Goal: Task Accomplishment & Management: Manage account settings

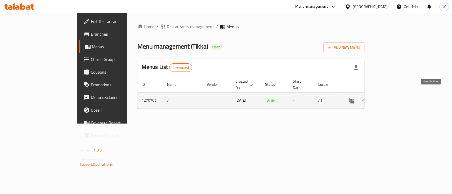
click at [396, 94] on link "enhanced table" at bounding box center [389, 100] width 13 height 13
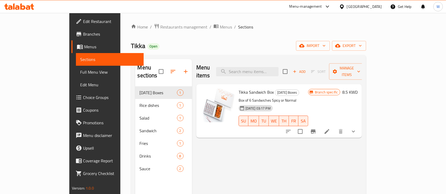
click at [123, 16] on div "Home / Restaurants management / Menus / Sections Tikka Open import export Menu …" at bounding box center [248, 141] width 256 height 256
click at [246, 26] on ol "Home / Restaurants management / Menus / Sections" at bounding box center [248, 27] width 235 height 7
click at [220, 156] on div "Menu items Add Sort Manage items Tikka Sandwich Box Ramadan Boxes Box of 6 Sand…" at bounding box center [277, 156] width 170 height 194
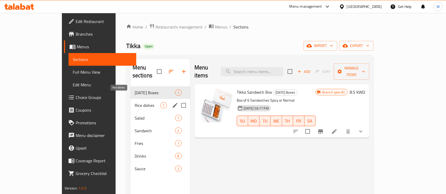
click at [135, 102] on span "Rice dishes" at bounding box center [148, 105] width 26 height 6
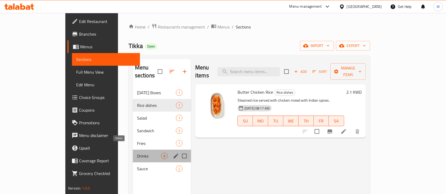
click at [137, 153] on span "Drinks" at bounding box center [149, 156] width 24 height 6
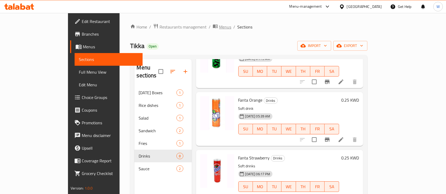
click at [219, 26] on span "Menus" at bounding box center [225, 27] width 12 height 6
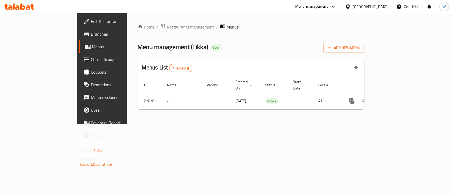
click at [167, 29] on span "Restaurants management" at bounding box center [190, 27] width 47 height 6
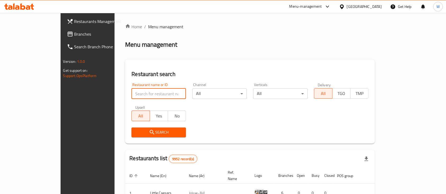
click at [151, 93] on input "search" at bounding box center [158, 94] width 55 height 11
type input "pov"
click button "Search" at bounding box center [158, 133] width 55 height 10
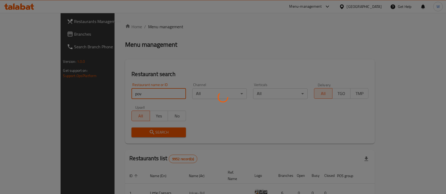
click button "Search" at bounding box center [158, 133] width 55 height 10
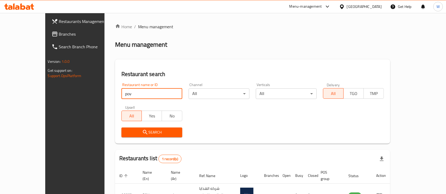
scroll to position [31, 0]
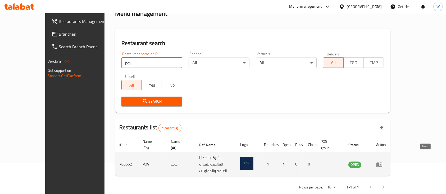
click at [383, 162] on icon "enhanced table" at bounding box center [379, 165] width 6 height 6
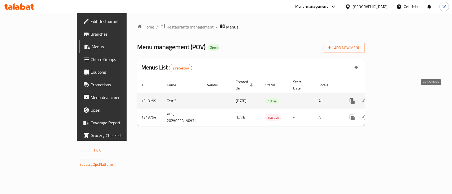
click at [393, 98] on icon "enhanced table" at bounding box center [390, 101] width 6 height 6
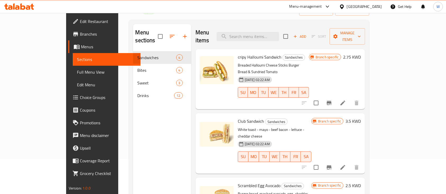
scroll to position [70, 0]
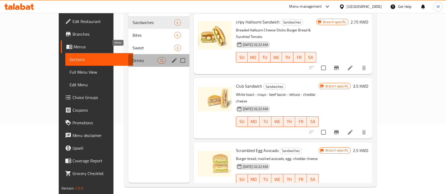
click at [133, 57] on span "Drinks" at bounding box center [145, 60] width 25 height 6
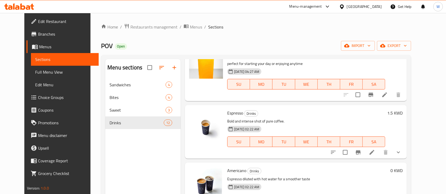
scroll to position [106, 0]
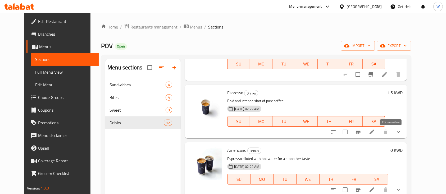
click at [375, 132] on icon at bounding box center [372, 132] width 6 height 6
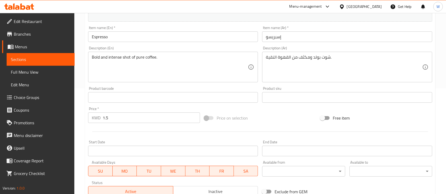
scroll to position [196, 0]
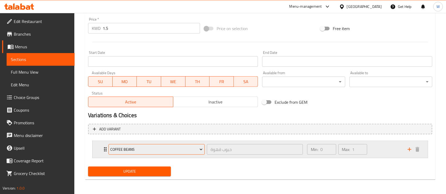
click at [200, 151] on icon "Expand" at bounding box center [200, 149] width 5 height 5
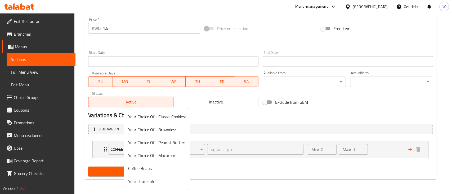
click at [293, 169] on div at bounding box center [226, 97] width 452 height 194
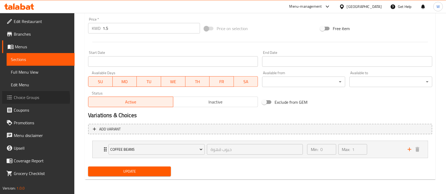
click at [31, 99] on span "Choice Groups" at bounding box center [42, 97] width 57 height 6
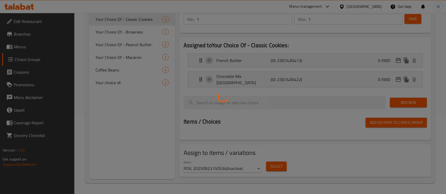
scroll to position [75, 0]
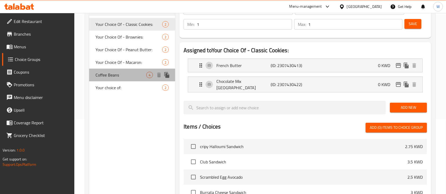
click at [128, 75] on span "Coffee Beans" at bounding box center [121, 75] width 51 height 6
type input "Coffee Beans"
type input "حبوب قهوة"
type input "0"
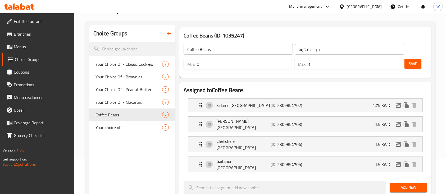
scroll to position [49, 0]
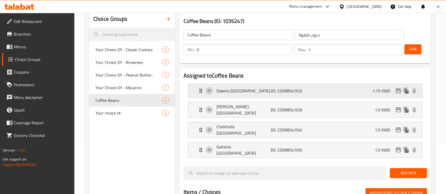
click at [376, 90] on p "1.75 KWD" at bounding box center [384, 91] width 22 height 6
click at [399, 92] on icon "edit" at bounding box center [398, 91] width 6 height 6
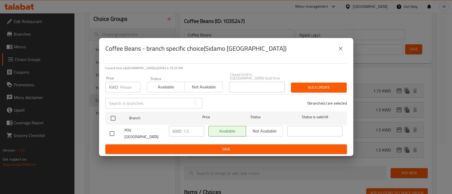
click at [183, 131] on div "KWD 1.5 ​" at bounding box center [186, 131] width 35 height 11
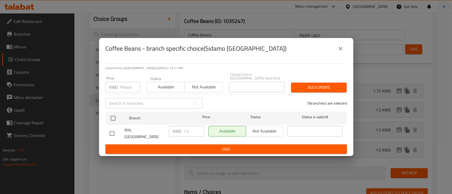
click at [183, 131] on div "KWD 1.5 ​" at bounding box center [186, 131] width 35 height 11
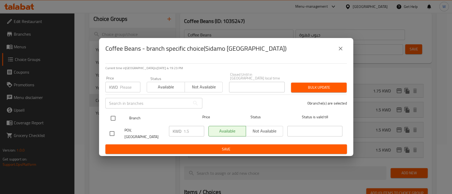
drag, startPoint x: 111, startPoint y: 119, endPoint x: 114, endPoint y: 117, distance: 3.0
click at [112, 119] on input "checkbox" at bounding box center [112, 118] width 11 height 11
checkbox input "true"
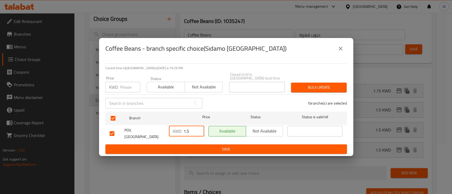
type input "1"
type input "0"
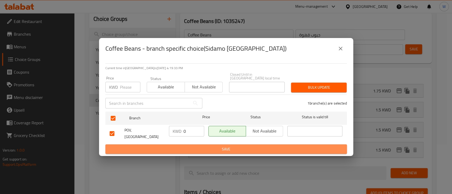
click at [271, 146] on span "Save" at bounding box center [226, 149] width 233 height 7
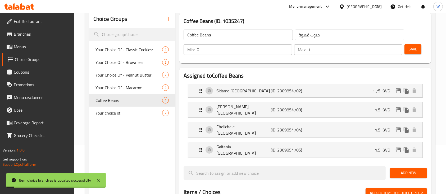
click at [444, 81] on div "Home / Restaurants management / Choice Groups Choice Groups Choice Groups Your …" at bounding box center [260, 170] width 372 height 414
click at [397, 108] on icon "edit" at bounding box center [398, 110] width 5 height 5
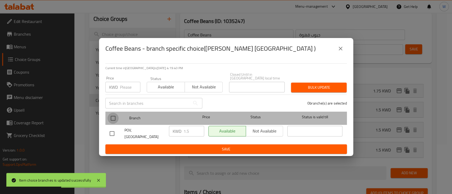
drag, startPoint x: 114, startPoint y: 120, endPoint x: 143, endPoint y: 126, distance: 29.1
click at [116, 119] on input "checkbox" at bounding box center [112, 118] width 11 height 11
checkbox input "true"
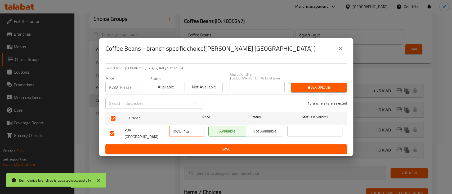
drag, startPoint x: 194, startPoint y: 132, endPoint x: 172, endPoint y: 130, distance: 22.0
click at [172, 130] on div "KWD 1.5 ​" at bounding box center [186, 131] width 35 height 11
type input "0"
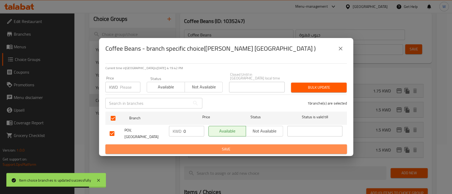
click at [267, 146] on span "Save" at bounding box center [226, 149] width 233 height 7
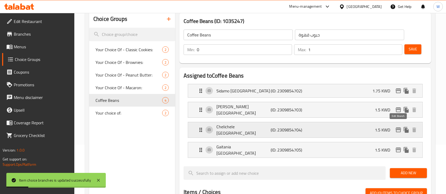
click at [397, 128] on icon "edit" at bounding box center [398, 130] width 5 height 5
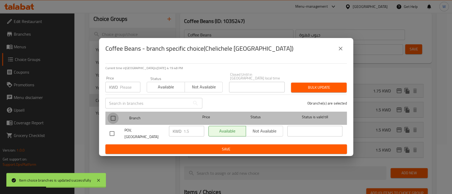
drag, startPoint x: 116, startPoint y: 120, endPoint x: 163, endPoint y: 124, distance: 47.3
click at [117, 119] on input "checkbox" at bounding box center [112, 118] width 11 height 11
checkbox input "true"
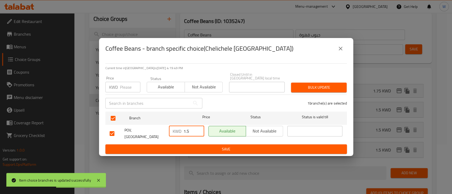
drag, startPoint x: 190, startPoint y: 132, endPoint x: 174, endPoint y: 132, distance: 16.4
click at [175, 132] on div "KWD 1.5 ​" at bounding box center [186, 131] width 35 height 11
type input "0"
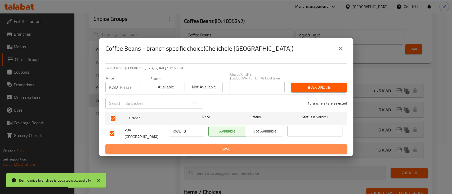
click at [236, 146] on span "Save" at bounding box center [226, 149] width 233 height 7
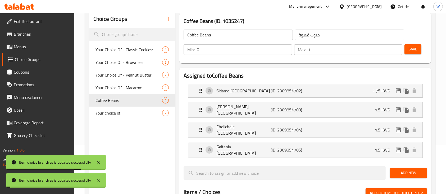
click at [435, 115] on div "Choice Groups Your Choice Of - Classic Cookies: 2 Your Choice Of - Brownies: 2 …" at bounding box center [260, 186] width 351 height 361
click at [400, 147] on icon "edit" at bounding box center [398, 150] width 6 height 6
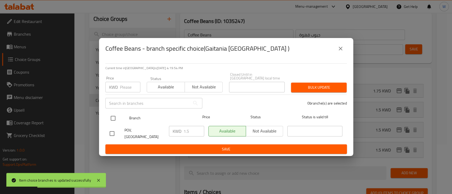
click at [112, 117] on input "checkbox" at bounding box center [112, 118] width 11 height 11
checkbox input "true"
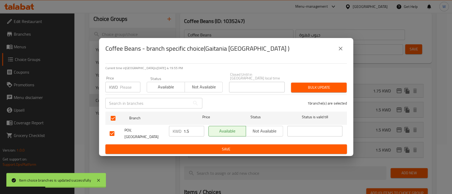
click at [199, 132] on input "1.5" at bounding box center [193, 131] width 21 height 11
drag, startPoint x: 193, startPoint y: 132, endPoint x: 167, endPoint y: 130, distance: 25.7
click at [167, 131] on div "KWD 1.5 ​" at bounding box center [186, 134] width 39 height 20
type input "0"
click at [237, 146] on span "Save" at bounding box center [226, 149] width 233 height 7
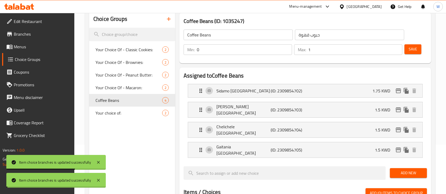
click at [441, 106] on div "Home / Restaurants management / Choice Groups Choice Groups Choice Groups Your …" at bounding box center [260, 170] width 372 height 414
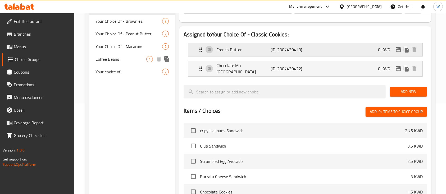
scroll to position [70, 0]
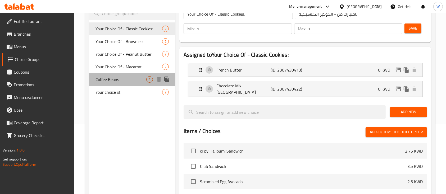
click at [113, 78] on span "Coffee Beans" at bounding box center [121, 79] width 51 height 6
type input "Coffee Beans"
type input "حبوب قهوة"
type input "0"
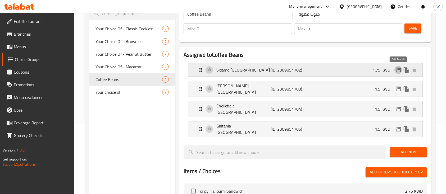
click at [398, 71] on icon "edit" at bounding box center [398, 70] width 6 height 6
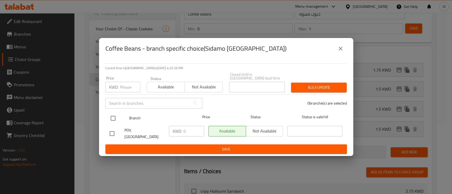
click at [113, 120] on input "checkbox" at bounding box center [112, 118] width 11 height 11
checkbox input "true"
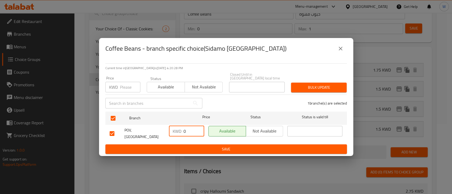
drag, startPoint x: 186, startPoint y: 131, endPoint x: 182, endPoint y: 131, distance: 4.0
click at [182, 131] on div "KWD 0 ​" at bounding box center [186, 131] width 35 height 11
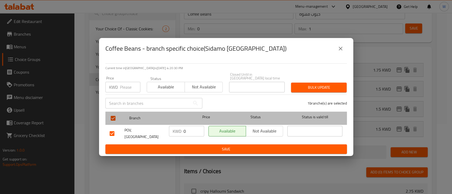
click at [254, 111] on div "Status" at bounding box center [255, 118] width 59 height 15
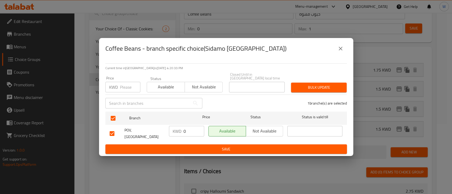
click at [126, 90] on input "number" at bounding box center [130, 87] width 20 height 11
click at [313, 88] on span "Bulk update" at bounding box center [318, 87] width 47 height 7
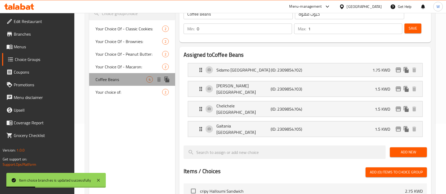
click at [104, 76] on span "Coffee Beans" at bounding box center [121, 79] width 51 height 6
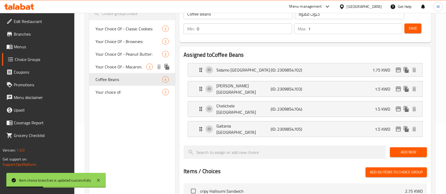
click at [112, 69] on span "Your Choice Of - Macaron:" at bounding box center [121, 67] width 51 height 6
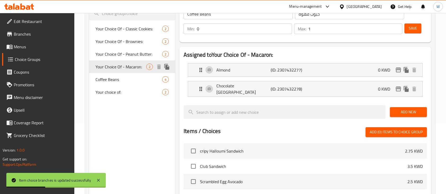
type input "Your Choice Of - Macaron:"
type input "اختيارك من - الماكرون:"
type input "1"
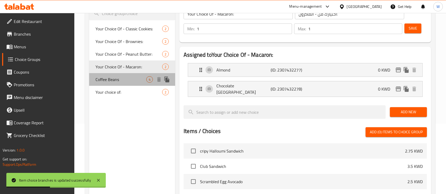
click at [113, 79] on span "Coffee Beans" at bounding box center [121, 79] width 51 height 6
type input "Coffee Beans"
type input "حبوب قهوة"
type input "0"
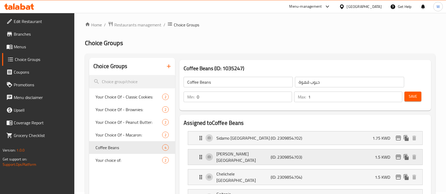
scroll to position [0, 0]
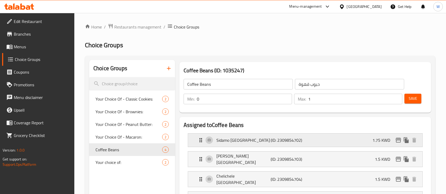
click at [307, 142] on p "(ID: 2309854702)" at bounding box center [289, 140] width 36 height 6
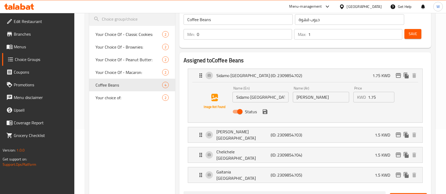
scroll to position [70, 0]
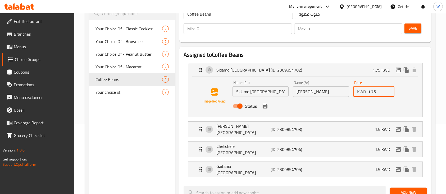
drag, startPoint x: 370, startPoint y: 93, endPoint x: 361, endPoint y: 93, distance: 9.0
click at [361, 93] on div "KWD 1.75 Price" at bounding box center [373, 92] width 41 height 11
click at [266, 108] on icon "save" at bounding box center [265, 106] width 5 height 5
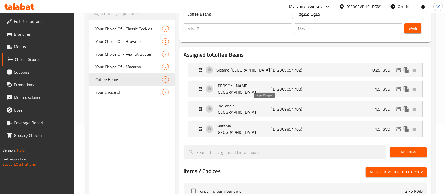
type input "0.25"
click at [380, 89] on p "1.5 KWD" at bounding box center [385, 89] width 20 height 6
click at [321, 88] on div "[PERSON_NAME] [GEOGRAPHIC_DATA] (ID: 2309854703) 1.5 KWD" at bounding box center [307, 88] width 219 height 15
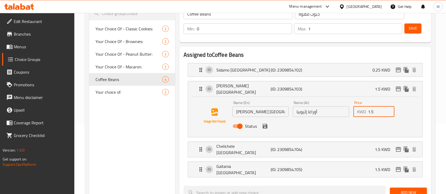
drag, startPoint x: 369, startPoint y: 110, endPoint x: 361, endPoint y: 111, distance: 7.2
click at [361, 111] on div "KWD 1.5 Price" at bounding box center [373, 112] width 41 height 11
click at [266, 126] on icon "save" at bounding box center [265, 126] width 5 height 5
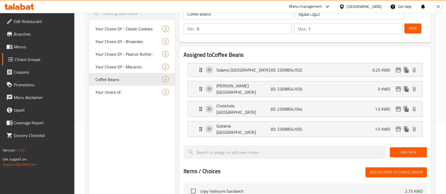
type input "0"
drag, startPoint x: 292, startPoint y: 109, endPoint x: 327, endPoint y: 102, distance: 35.4
click at [293, 109] on p "(ID: 2309854704)" at bounding box center [289, 109] width 36 height 6
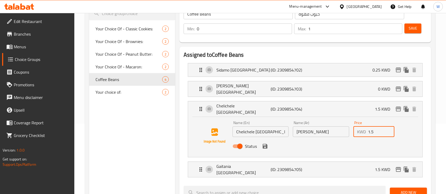
drag, startPoint x: 376, startPoint y: 128, endPoint x: 356, endPoint y: 128, distance: 20.6
click at [356, 128] on div "KWD 1.5 Price" at bounding box center [373, 132] width 41 height 11
click at [265, 143] on icon "save" at bounding box center [265, 146] width 6 height 6
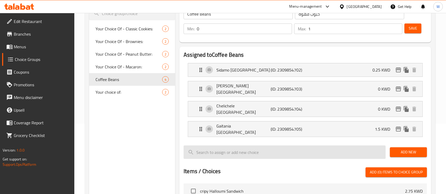
type input "0"
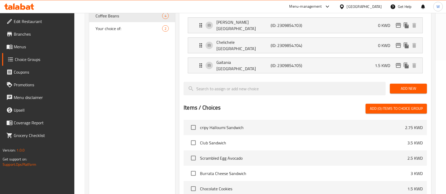
scroll to position [141, 0]
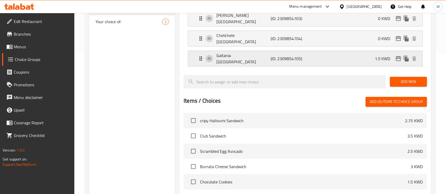
drag, startPoint x: 311, startPoint y: 52, endPoint x: 313, endPoint y: 52, distance: 2.7
click at [311, 52] on div "Gaitania [GEOGRAPHIC_DATA] (ID: 2309854705) 1.5 KWD" at bounding box center [307, 58] width 219 height 15
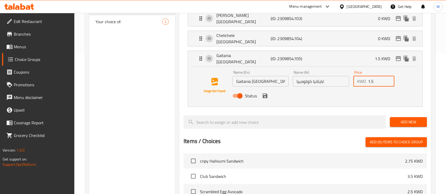
drag, startPoint x: 376, startPoint y: 75, endPoint x: 364, endPoint y: 72, distance: 12.0
click at [364, 76] on div "KWD 1.5 Price" at bounding box center [373, 81] width 41 height 11
click at [264, 94] on icon "save" at bounding box center [265, 96] width 5 height 5
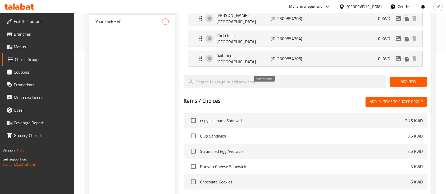
type input "0"
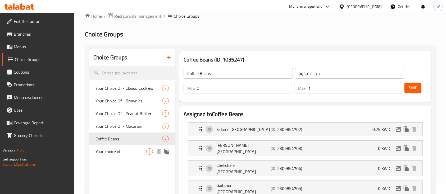
scroll to position [0, 0]
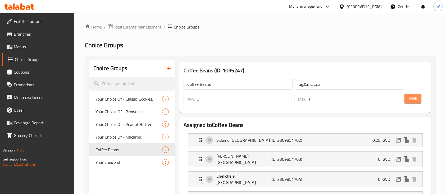
click at [410, 95] on button "Save" at bounding box center [413, 99] width 17 height 10
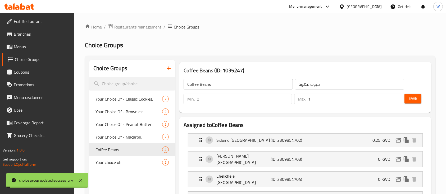
click at [140, 27] on span "Restaurants management" at bounding box center [137, 27] width 47 height 6
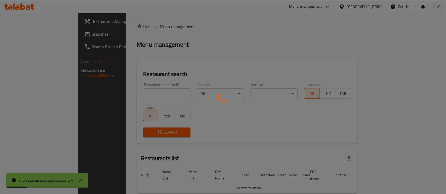
click at [281, 65] on div at bounding box center [223, 97] width 446 height 194
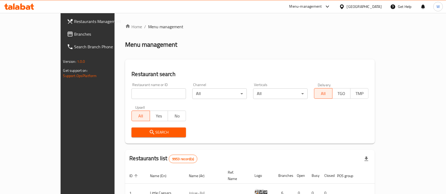
click at [215, 73] on h2 "Restaurant search" at bounding box center [249, 74] width 237 height 8
click at [131, 96] on input "search" at bounding box center [158, 94] width 55 height 11
click button "Search" at bounding box center [158, 133] width 55 height 10
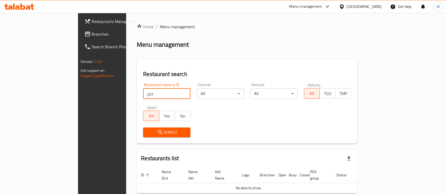
click at [143, 96] on input "حخر" at bounding box center [166, 94] width 47 height 11
type input "pov"
click button "Search" at bounding box center [166, 133] width 47 height 10
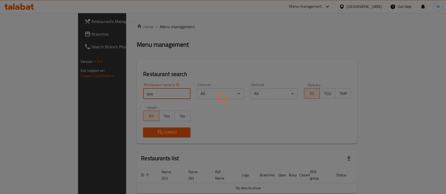
click button "Search" at bounding box center [166, 133] width 47 height 10
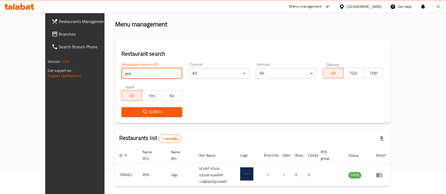
scroll to position [31, 0]
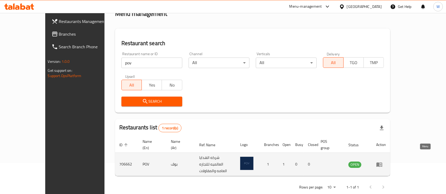
click at [383, 162] on icon "enhanced table" at bounding box center [379, 165] width 6 height 6
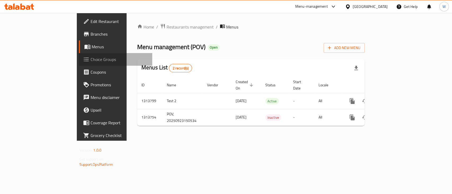
click at [90, 59] on span "Choice Groups" at bounding box center [118, 59] width 57 height 6
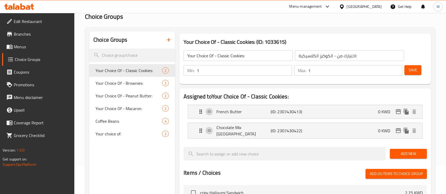
scroll to position [35, 0]
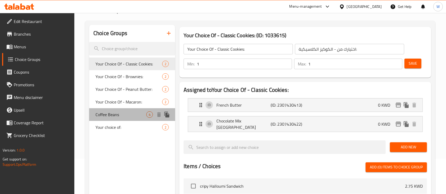
drag, startPoint x: 115, startPoint y: 111, endPoint x: 119, endPoint y: 111, distance: 3.7
click at [115, 112] on span "Coffee Beans" at bounding box center [121, 115] width 51 height 6
type input "Coffee Beans"
type input "حبوب قهوة"
type input "0"
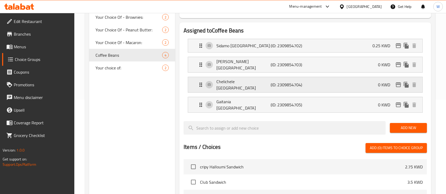
scroll to position [106, 0]
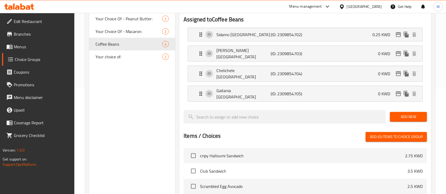
drag, startPoint x: 133, startPoint y: 143, endPoint x: 137, endPoint y: 141, distance: 4.3
click at [133, 143] on div "Choice Groups Your Choice Of - Classic Cookies: 2 Your Choice Of - Brownies: 2 …" at bounding box center [132, 130] width 86 height 352
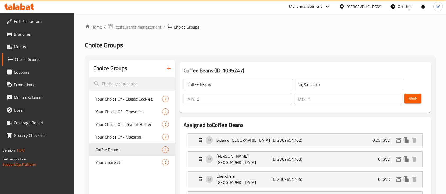
click at [154, 27] on span "Restaurants management" at bounding box center [137, 27] width 47 height 6
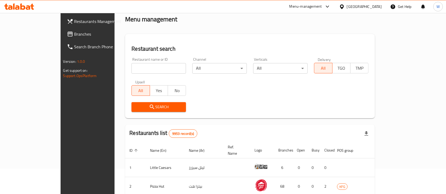
scroll to position [35, 0]
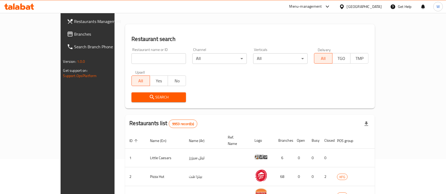
click at [131, 54] on input "search" at bounding box center [158, 58] width 55 height 11
type input "bait colbe"
click button "Search" at bounding box center [158, 98] width 55 height 10
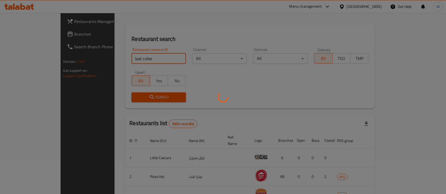
click button "Search" at bounding box center [158, 98] width 55 height 10
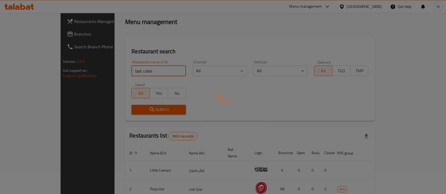
scroll to position [31, 0]
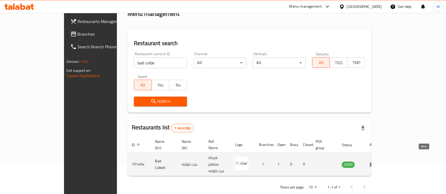
click at [376, 162] on icon "enhanced table" at bounding box center [373, 165] width 6 height 6
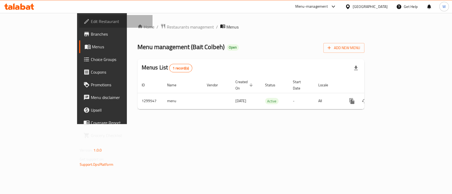
drag, startPoint x: 33, startPoint y: 20, endPoint x: 130, endPoint y: 47, distance: 100.4
click at [91, 20] on span "Edit Restaurant" at bounding box center [119, 21] width 57 height 6
